Goal: Task Accomplishment & Management: Use online tool/utility

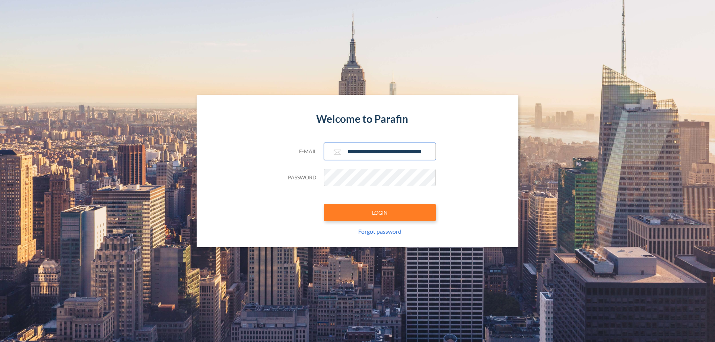
type input "**********"
click at [380, 213] on button "LOGIN" at bounding box center [380, 212] width 112 height 17
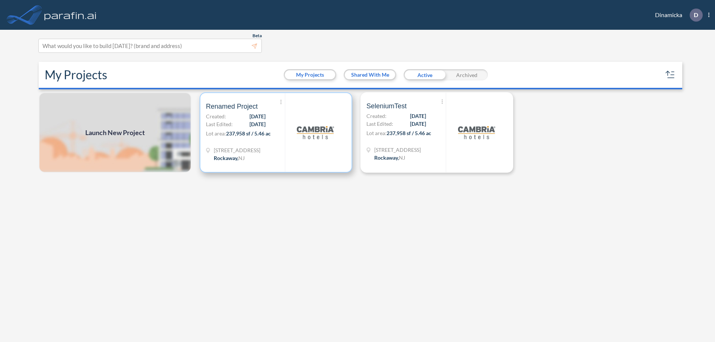
scroll to position [2, 0]
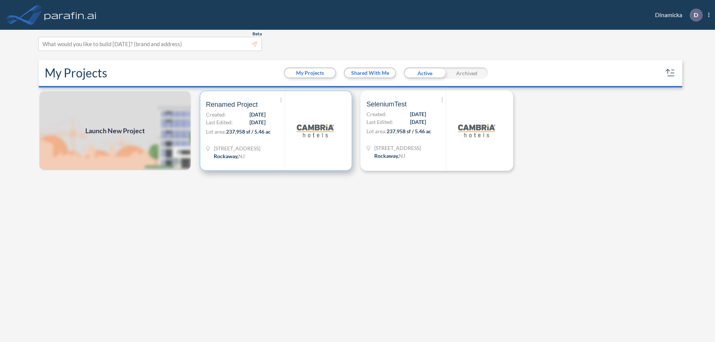
click at [276, 131] on p "Lot area: 237,958 sf / 5.46 ac" at bounding box center [245, 133] width 79 height 11
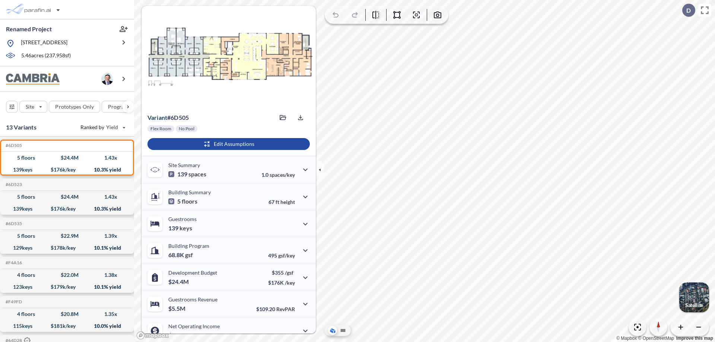
scroll to position [38, 0]
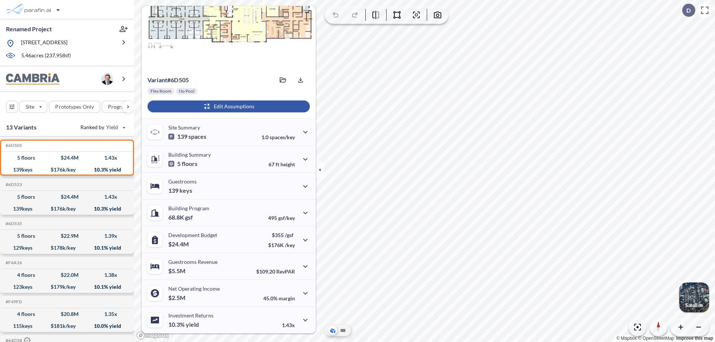
click at [228, 107] on div "button" at bounding box center [228, 107] width 162 height 12
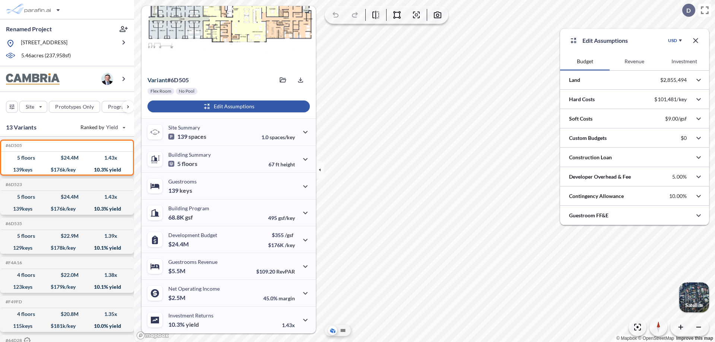
click at [634, 61] on button "Revenue" at bounding box center [635, 62] width 50 height 18
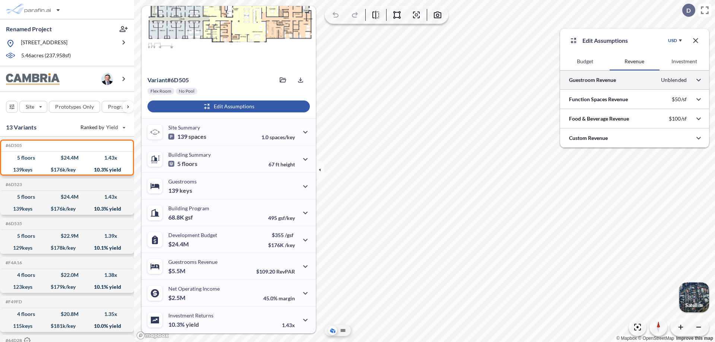
click at [635, 80] on div at bounding box center [634, 79] width 149 height 19
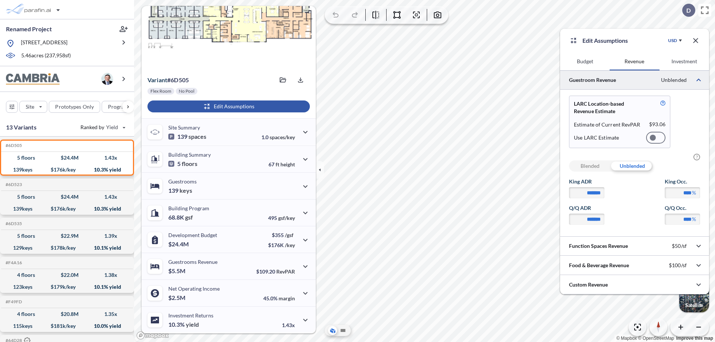
click at [656, 138] on div at bounding box center [655, 138] width 19 height 12
